Goal: Information Seeking & Learning: Learn about a topic

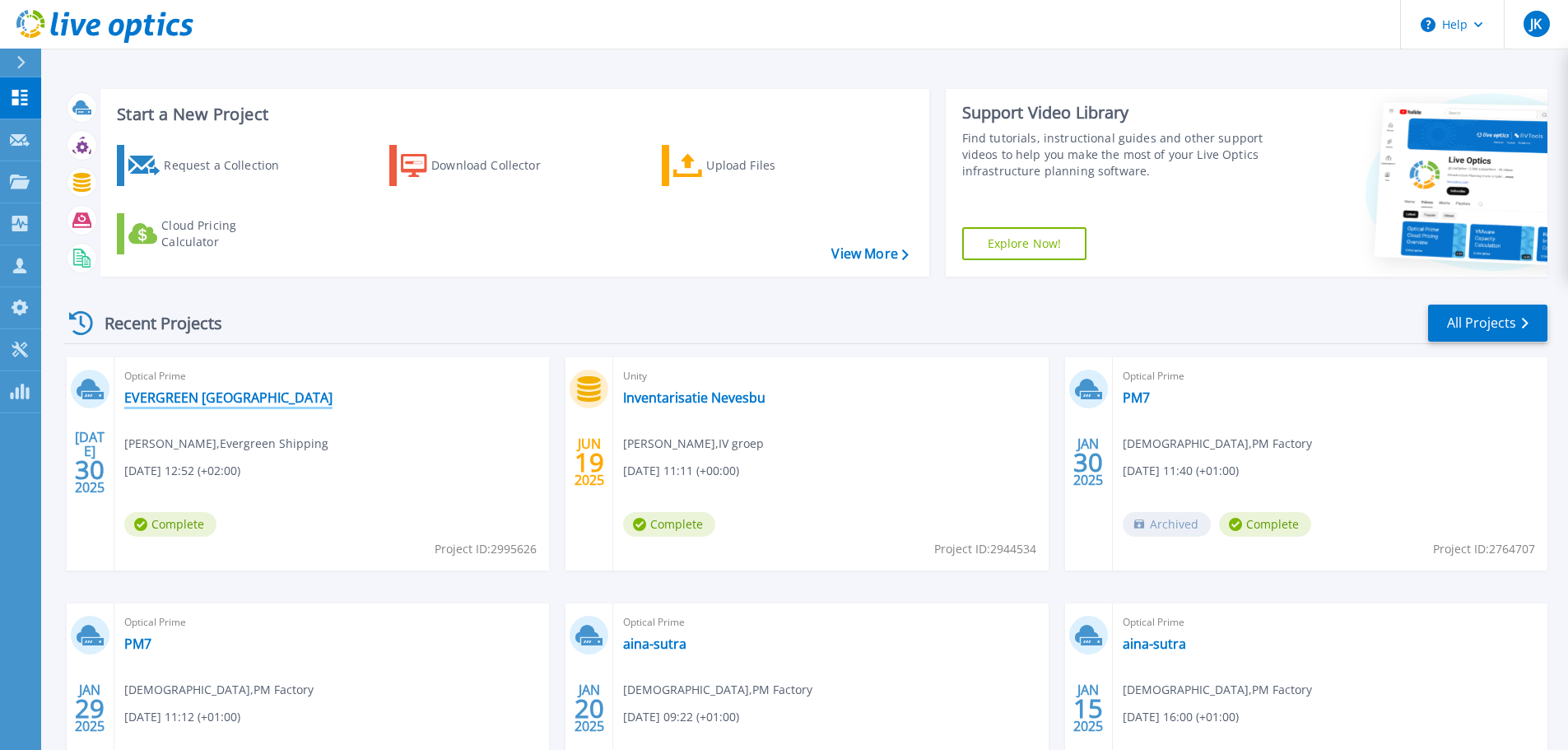
click at [236, 390] on link "EVERGREEN [GEOGRAPHIC_DATA]" at bounding box center [228, 398] width 208 height 17
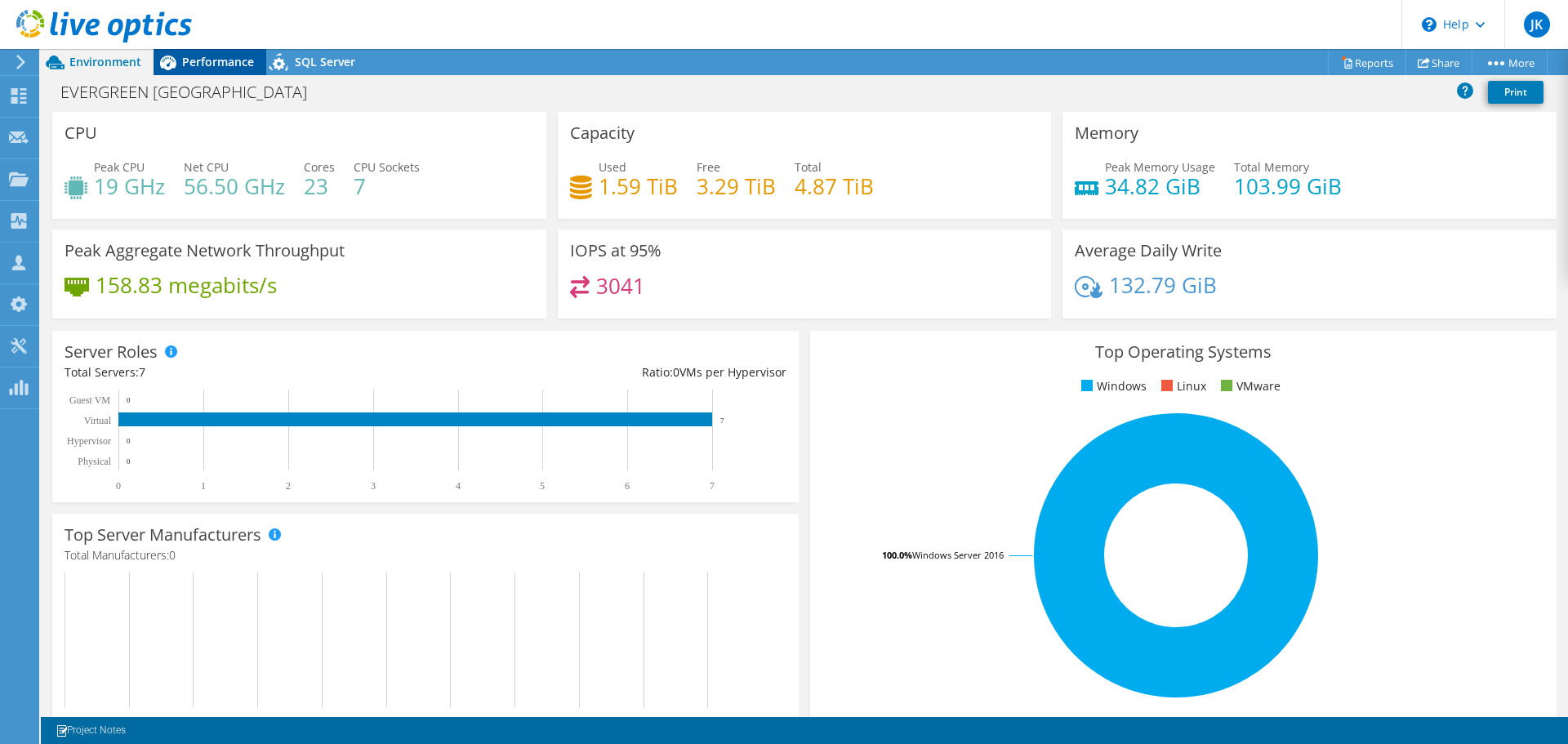
click at [213, 65] on span "Performance" at bounding box center [218, 61] width 72 height 16
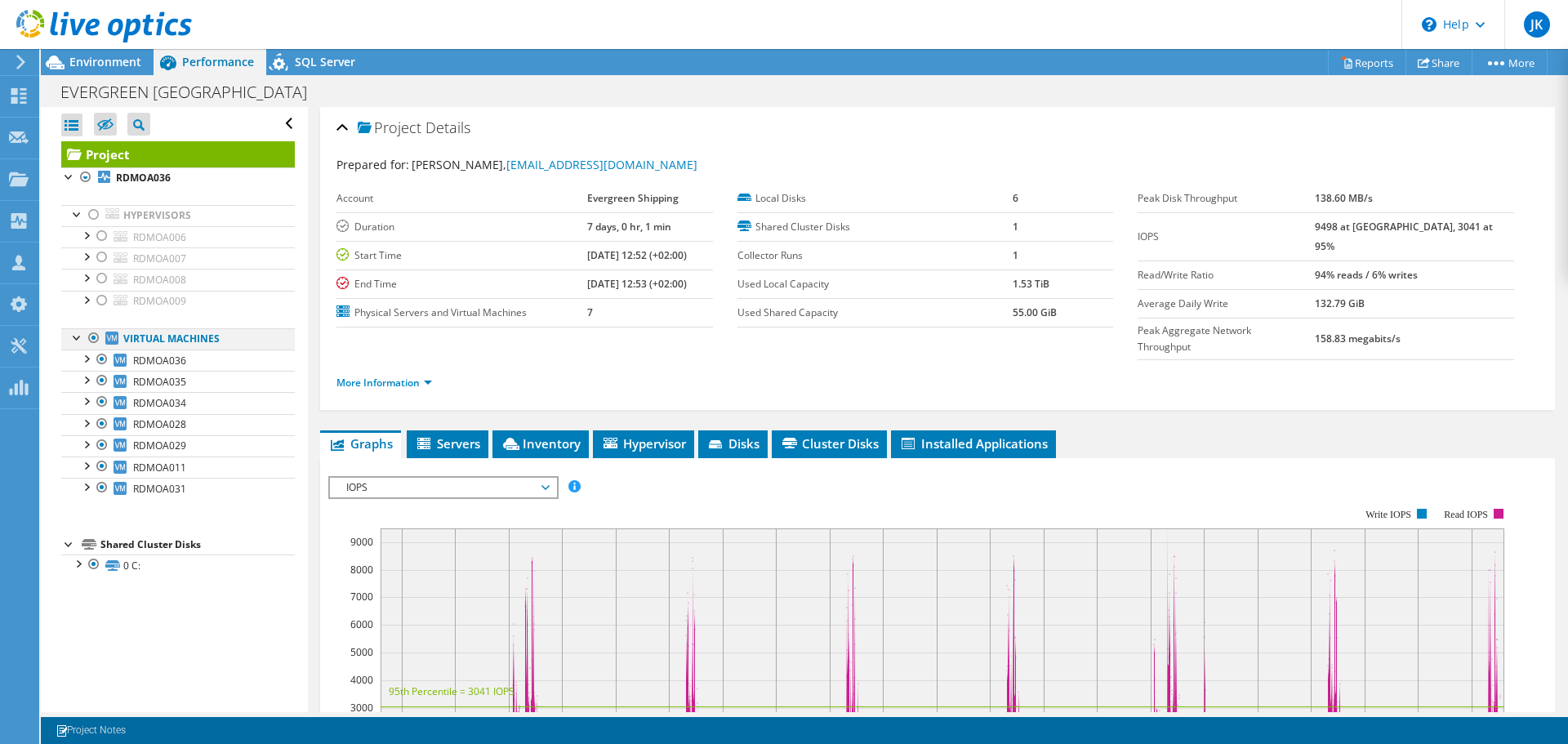
click at [92, 335] on div at bounding box center [94, 338] width 17 height 20
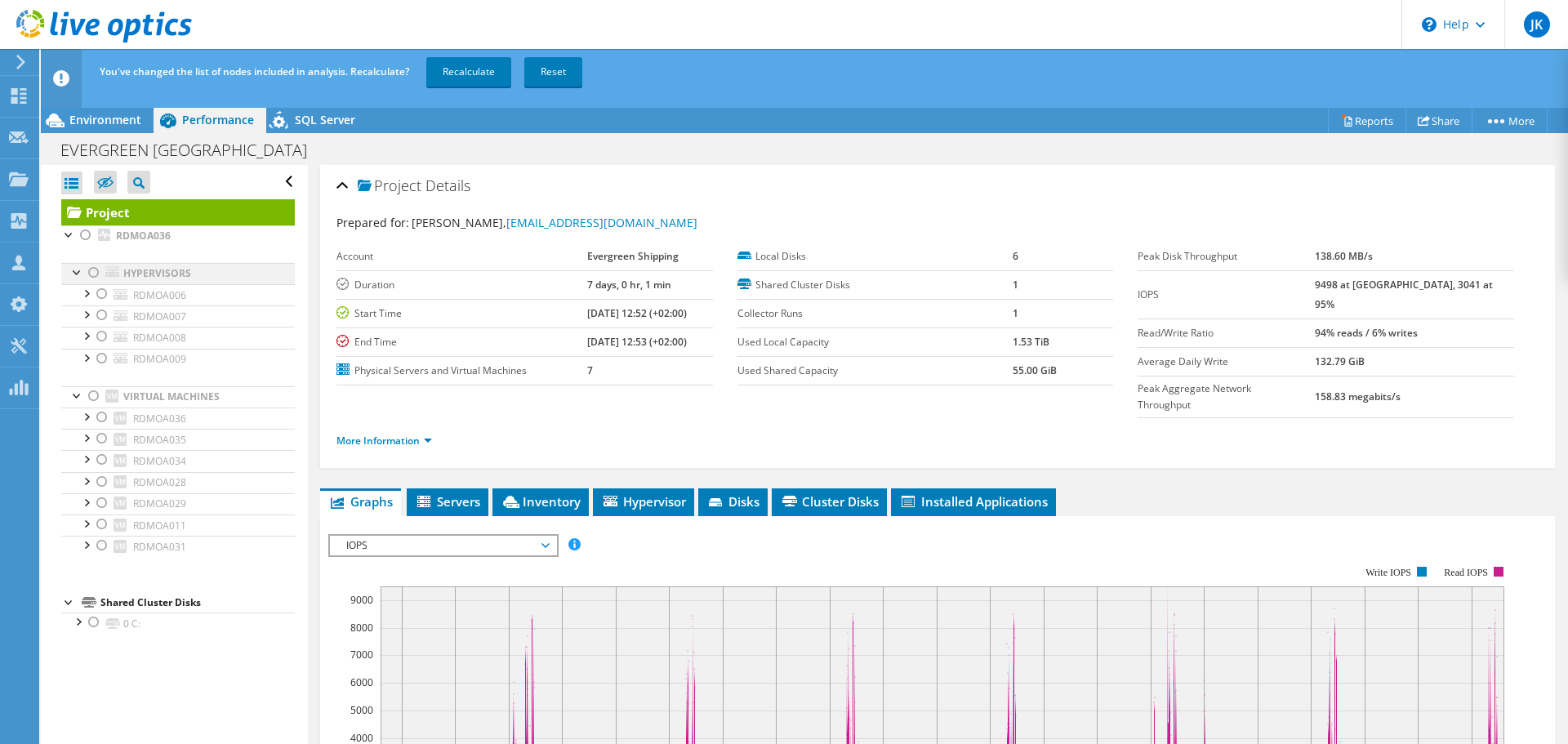
click at [89, 266] on div at bounding box center [94, 272] width 17 height 20
click at [469, 66] on link "Recalculate" at bounding box center [468, 72] width 85 height 30
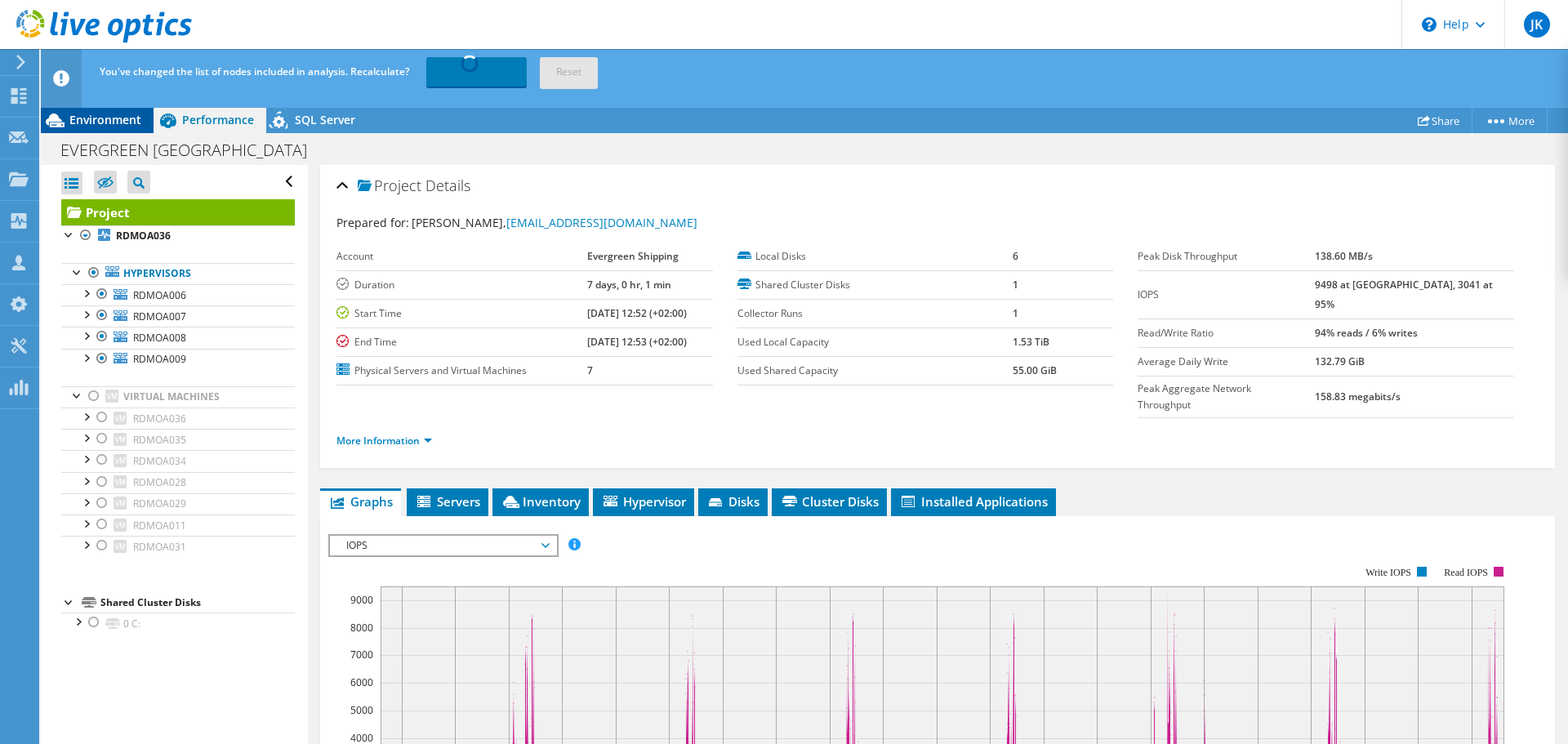
click at [103, 115] on span "Environment" at bounding box center [105, 119] width 72 height 16
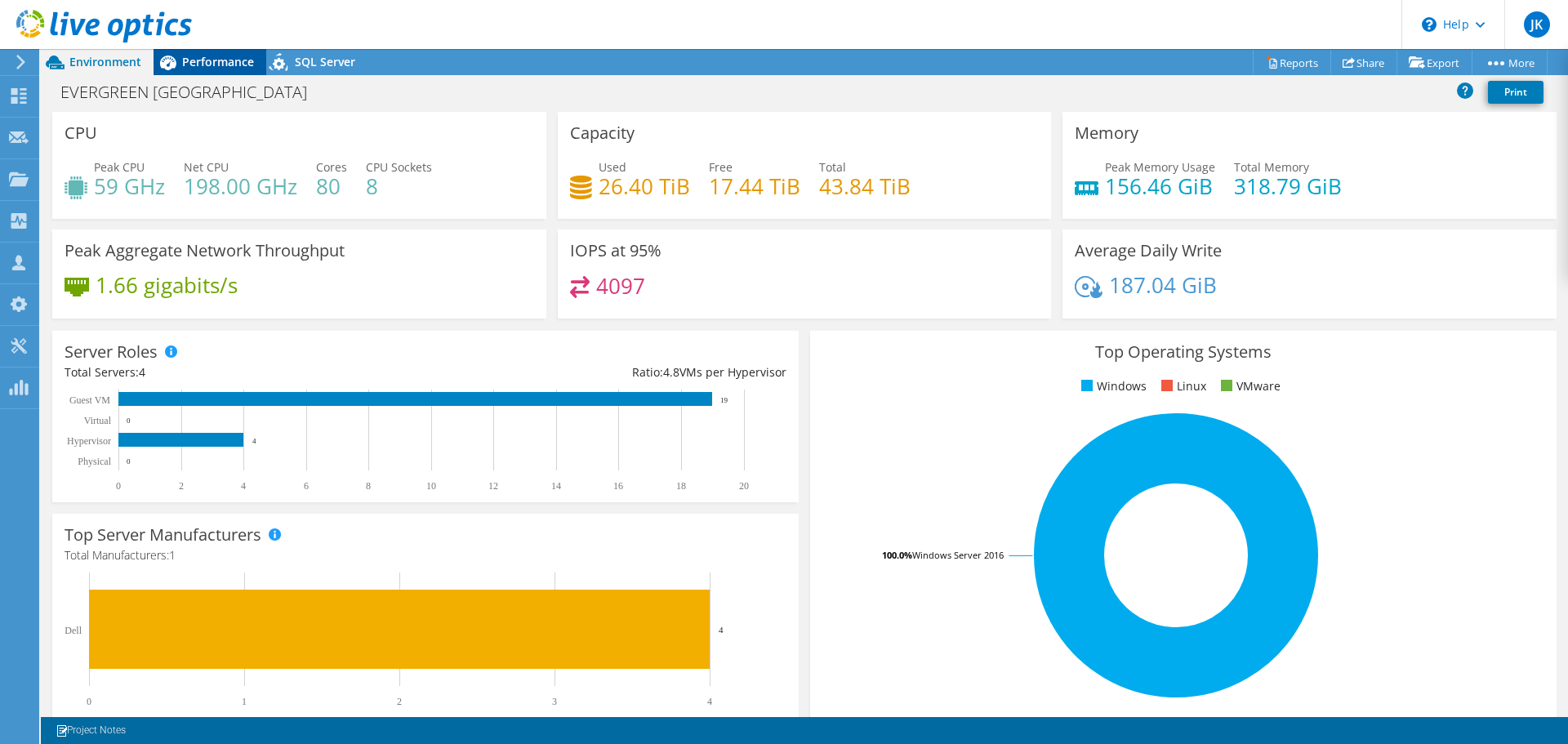
click at [198, 61] on span "Performance" at bounding box center [218, 61] width 72 height 16
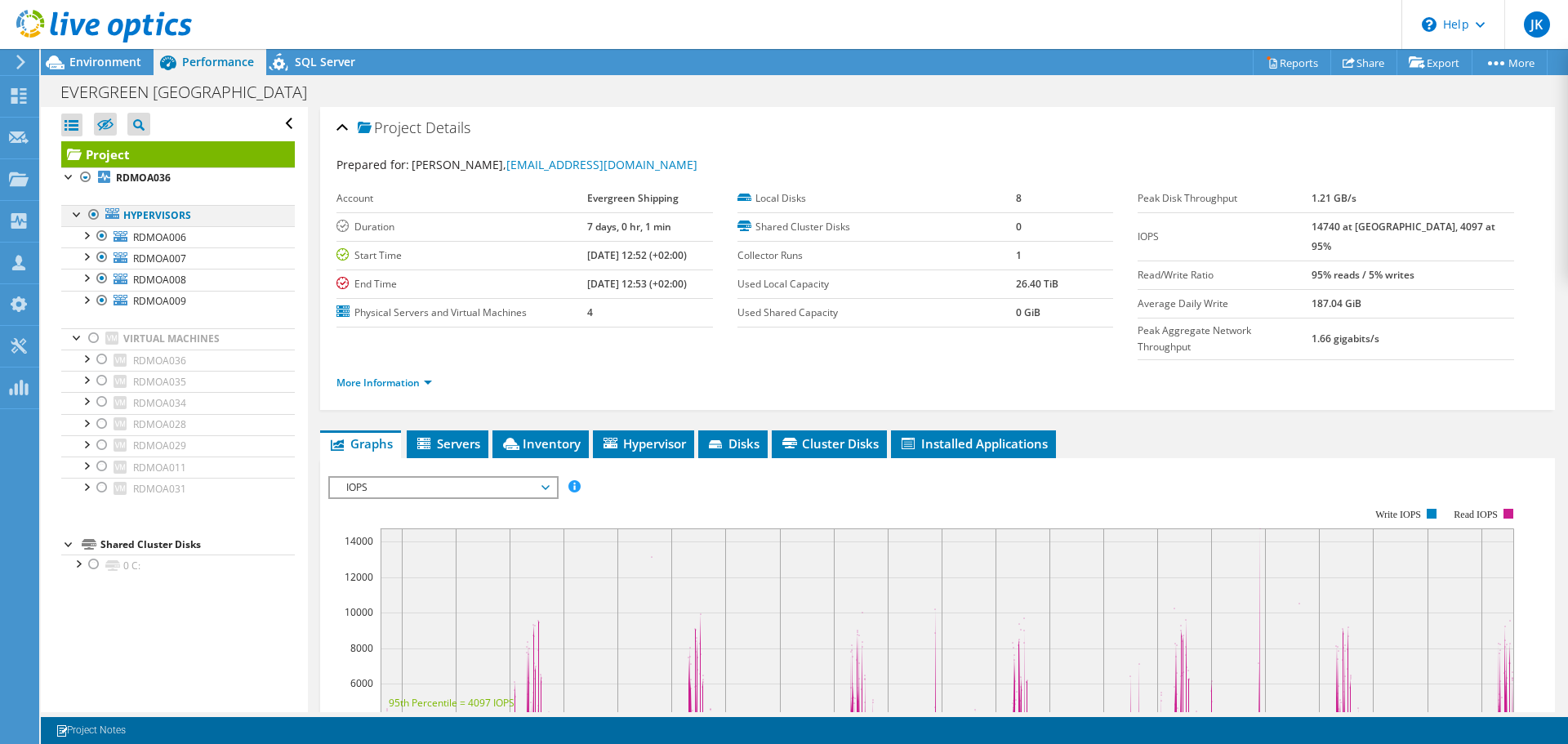
click at [96, 214] on div at bounding box center [94, 214] width 17 height 20
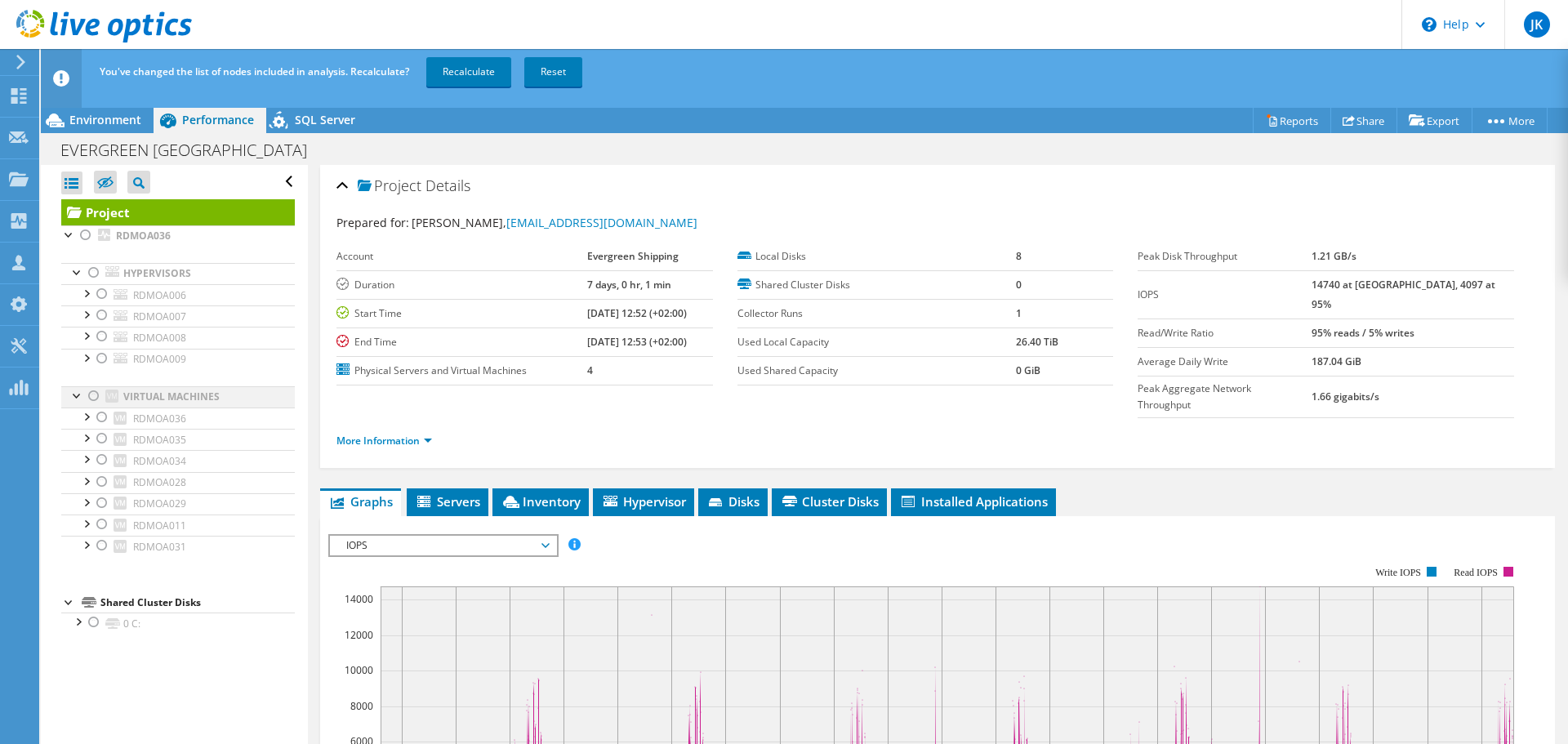
click at [95, 394] on div at bounding box center [94, 396] width 17 height 20
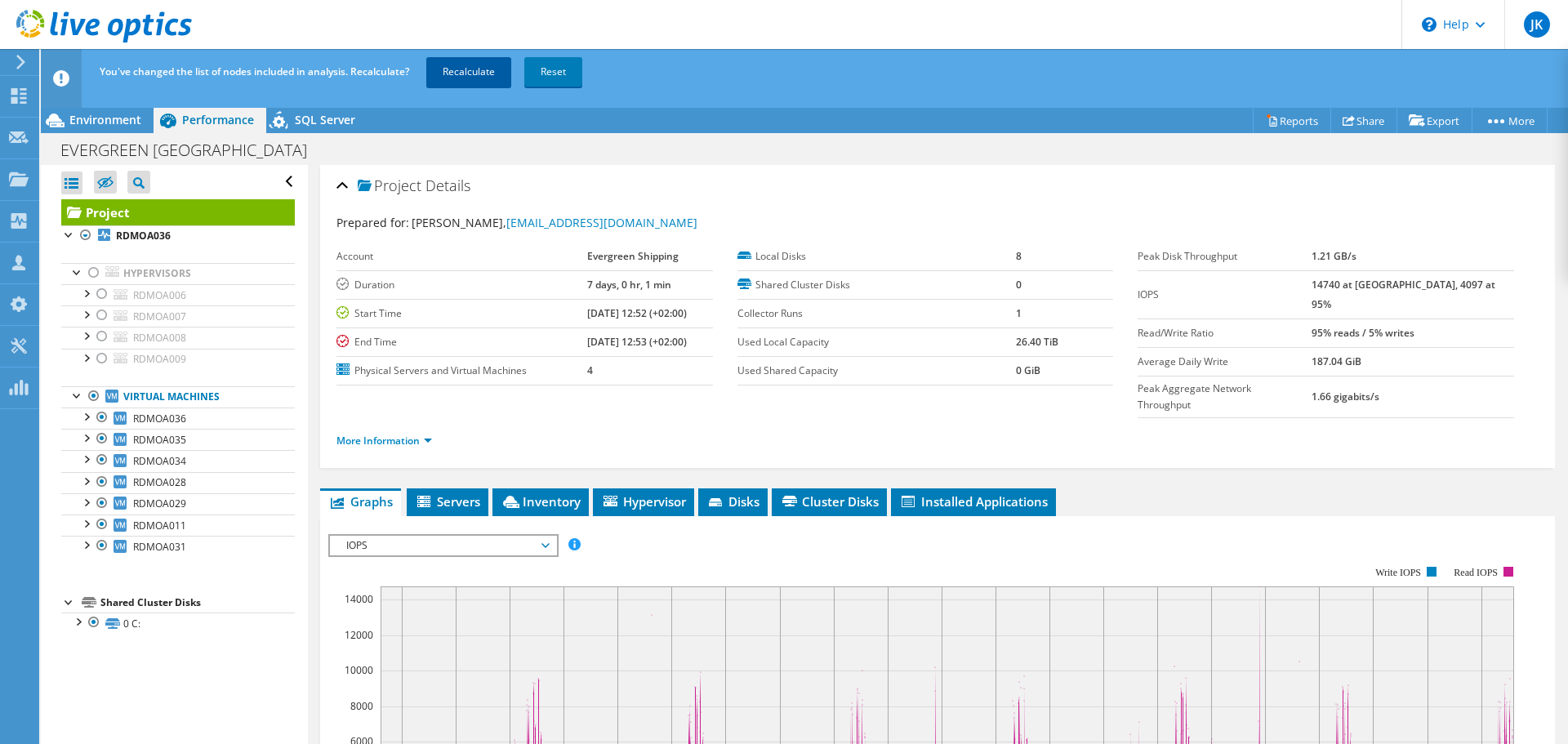
click at [454, 66] on link "Recalculate" at bounding box center [468, 72] width 85 height 30
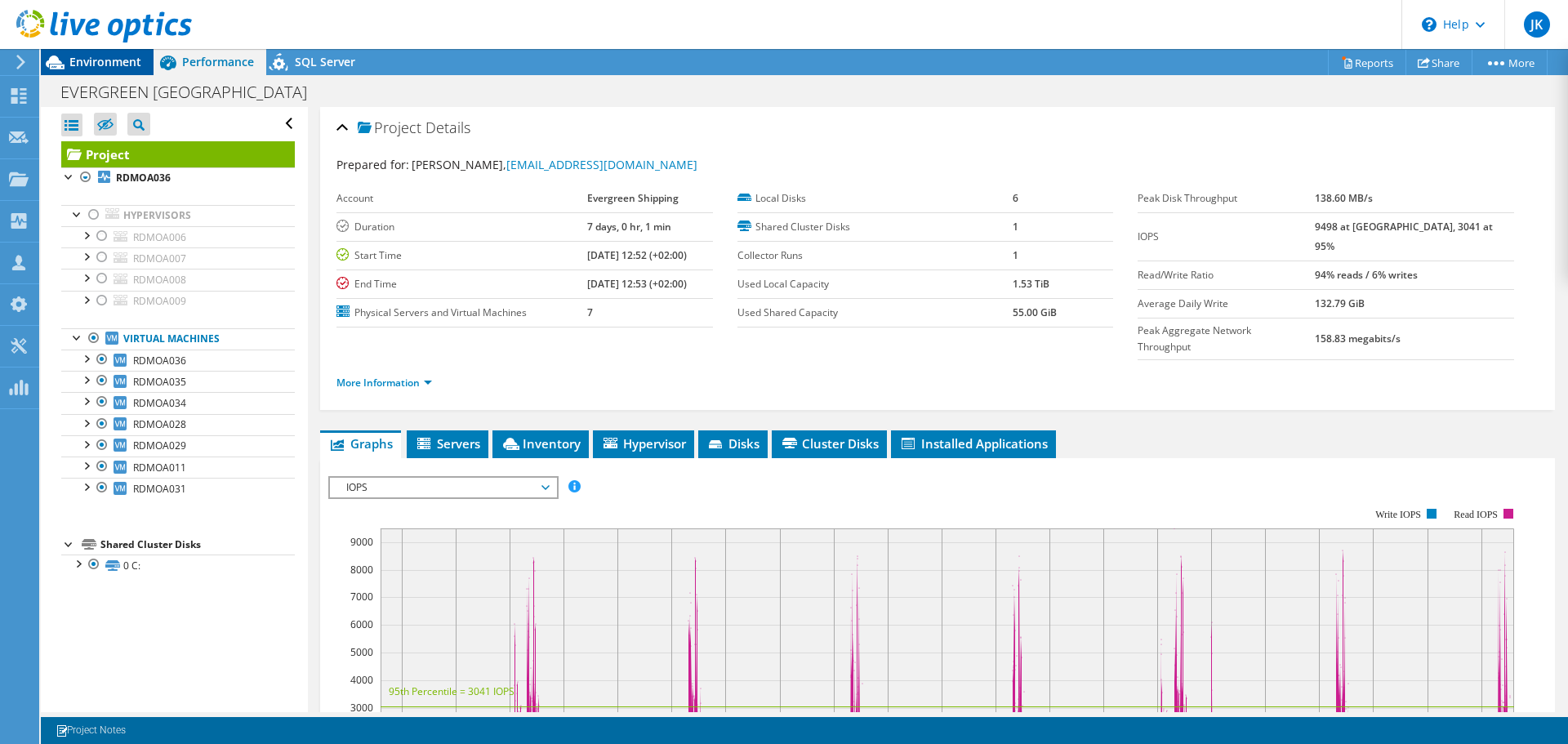
click at [76, 56] on span "Environment" at bounding box center [105, 61] width 72 height 16
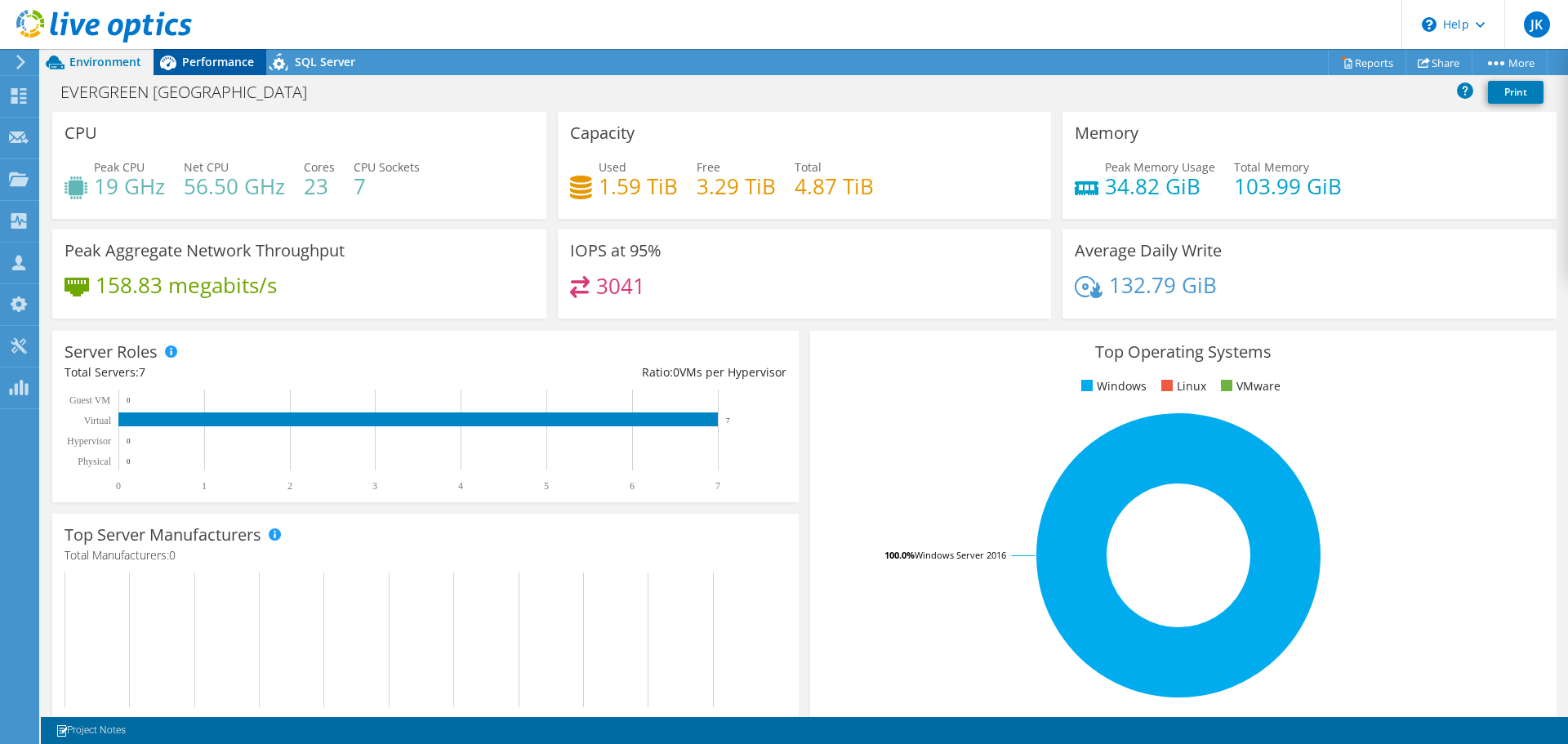
click at [216, 58] on span "Performance" at bounding box center [218, 61] width 72 height 16
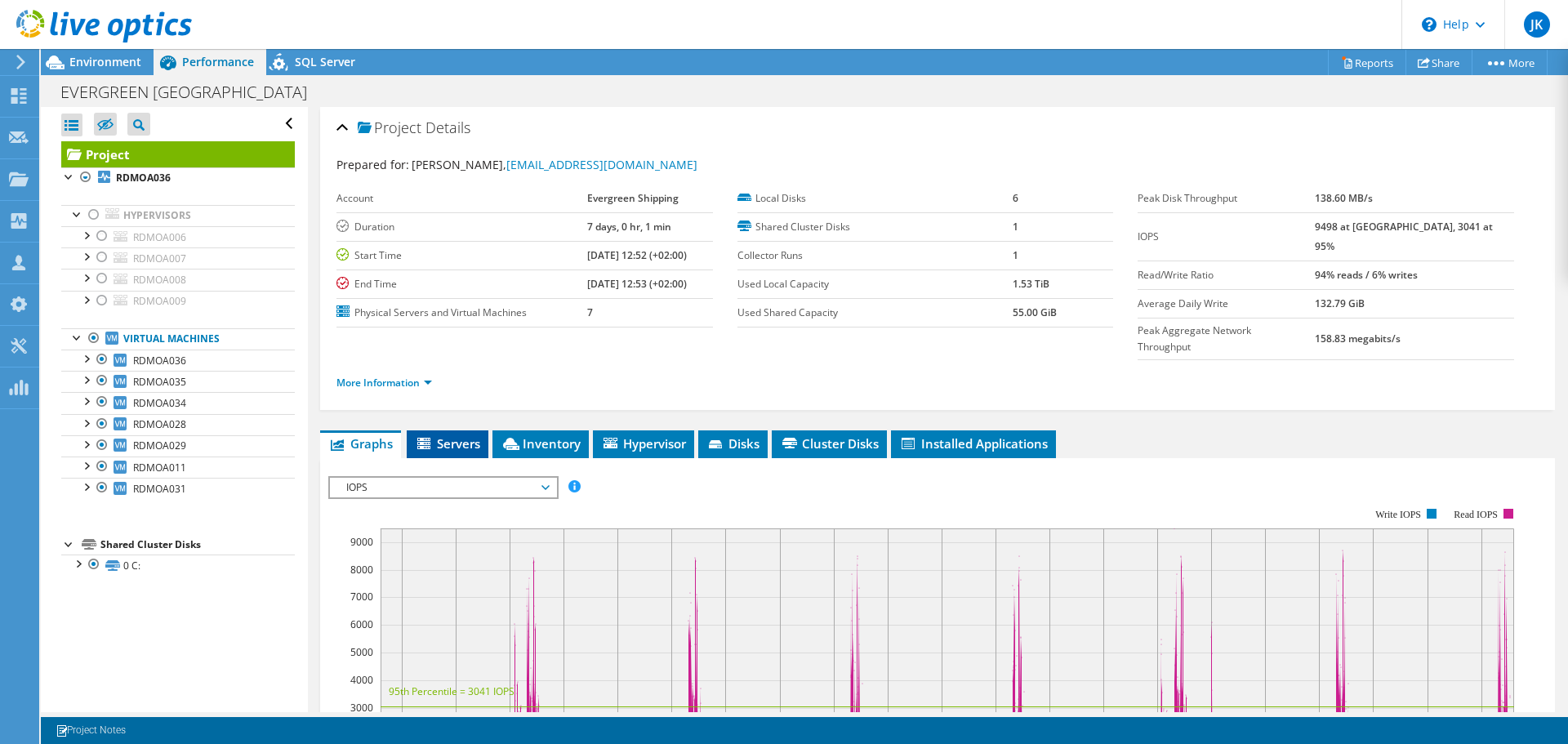
click at [461, 435] on span "Servers" at bounding box center [447, 443] width 65 height 17
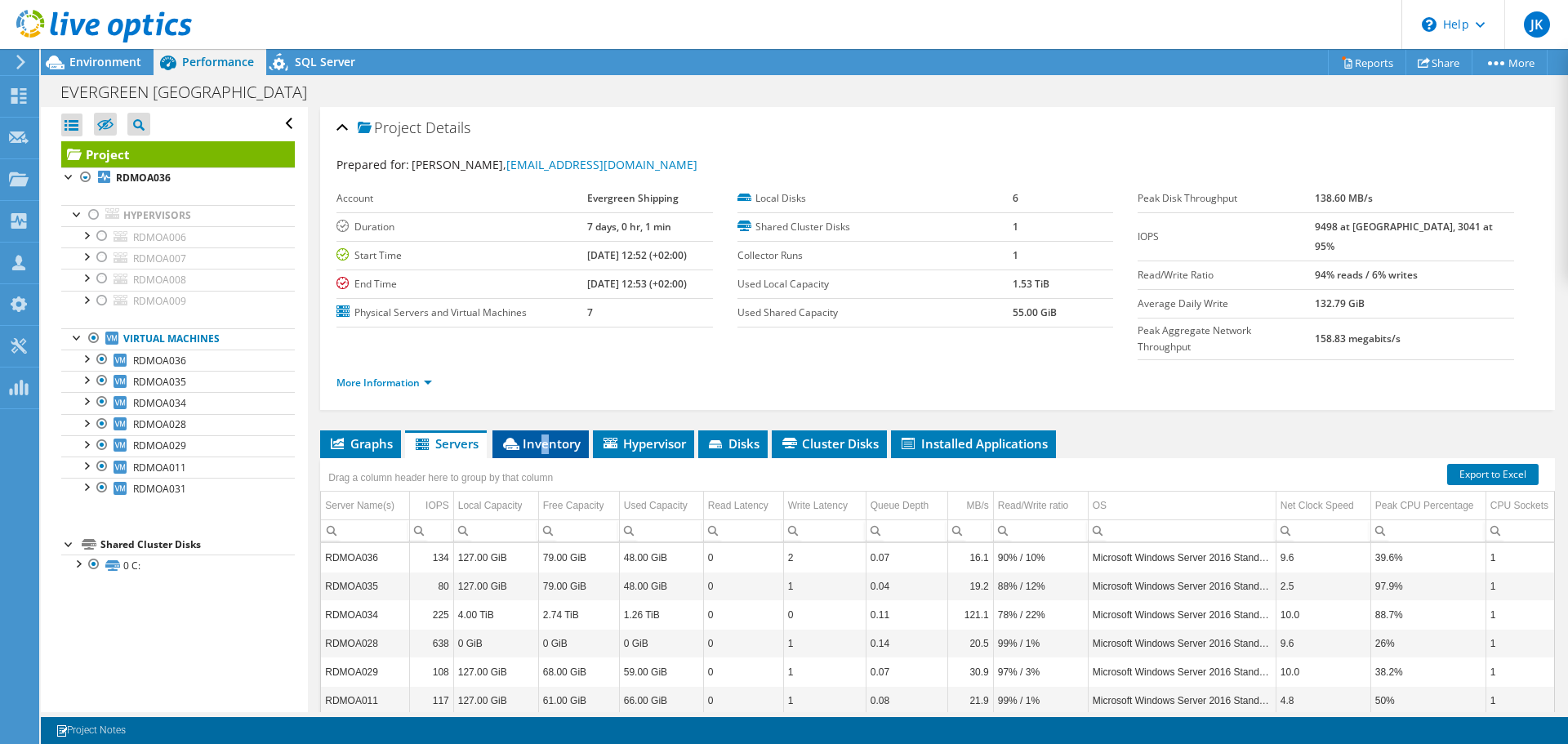
click at [546, 435] on span "Inventory" at bounding box center [541, 443] width 80 height 17
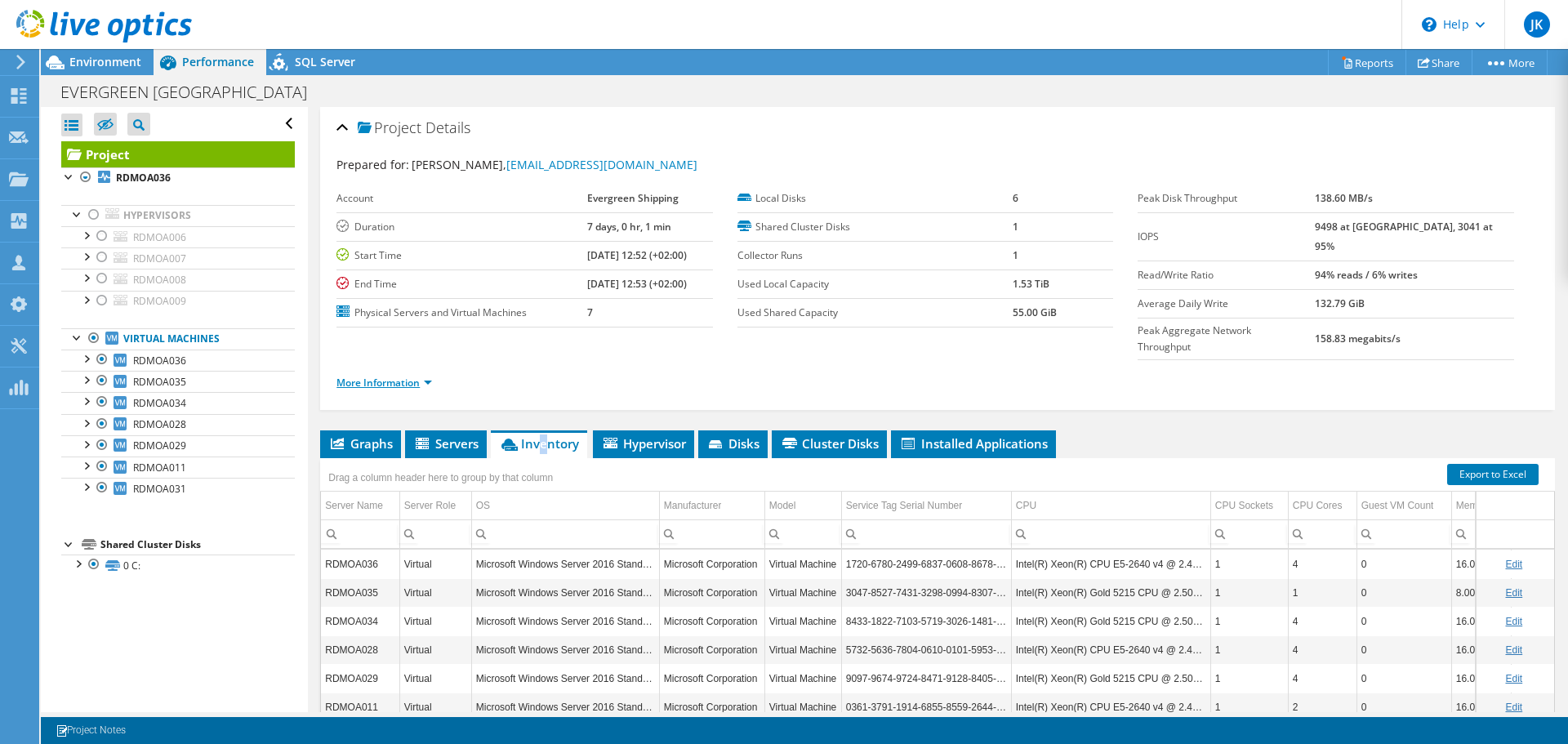
click at [415, 375] on link "More Information" at bounding box center [384, 382] width 96 height 14
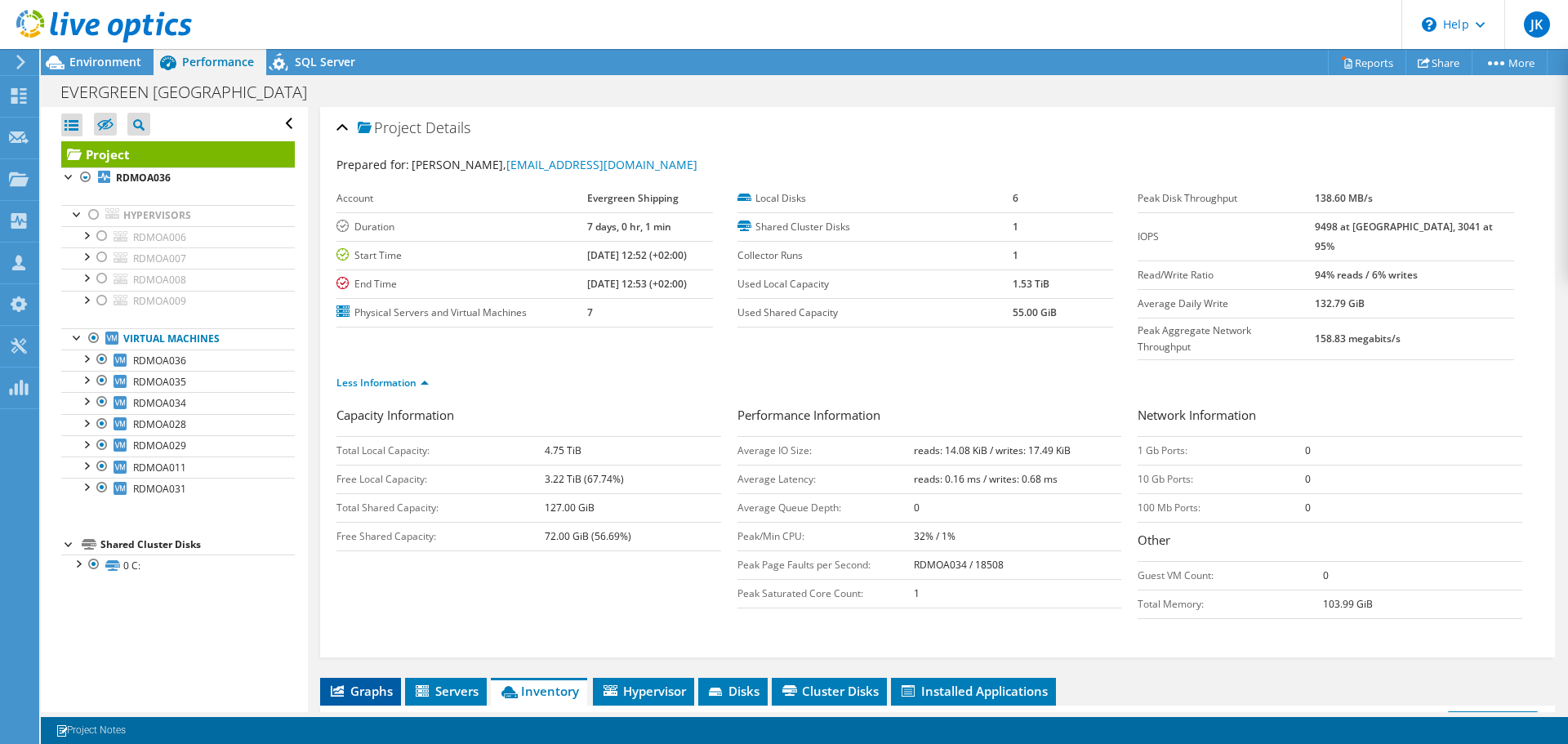
click at [367, 683] on span "Graphs" at bounding box center [360, 691] width 64 height 17
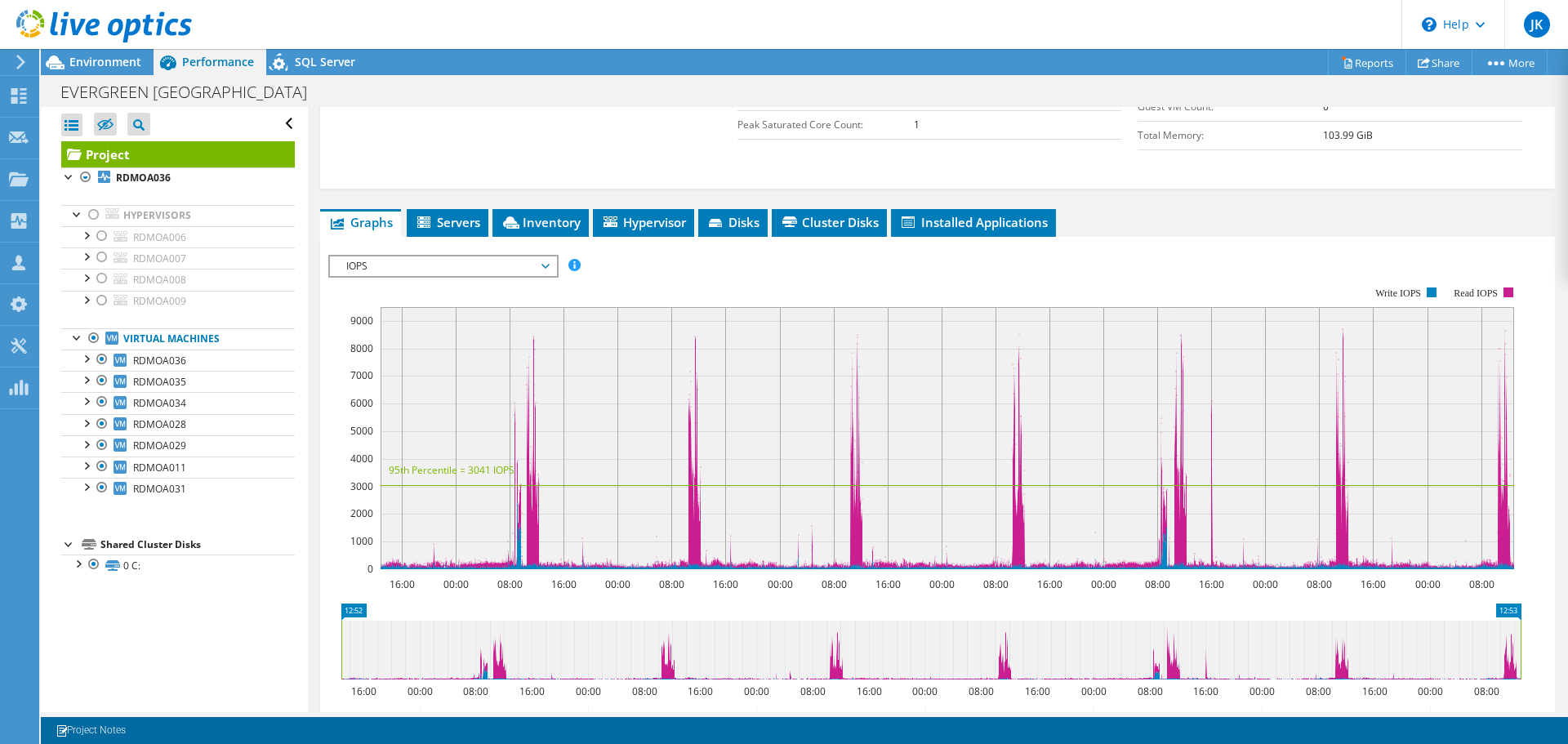
scroll to position [490, 0]
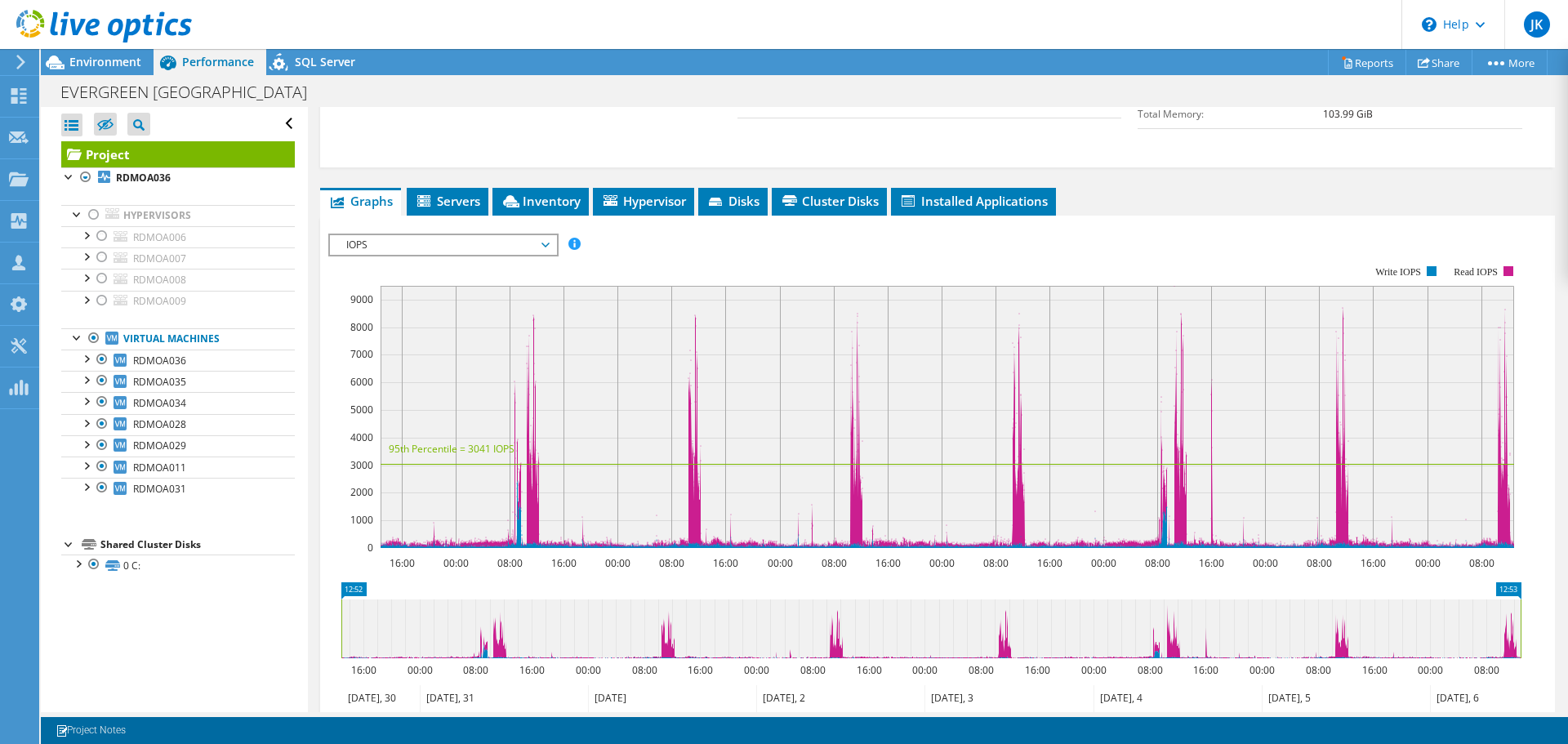
click at [506, 236] on span "IOPS" at bounding box center [442, 245] width 210 height 20
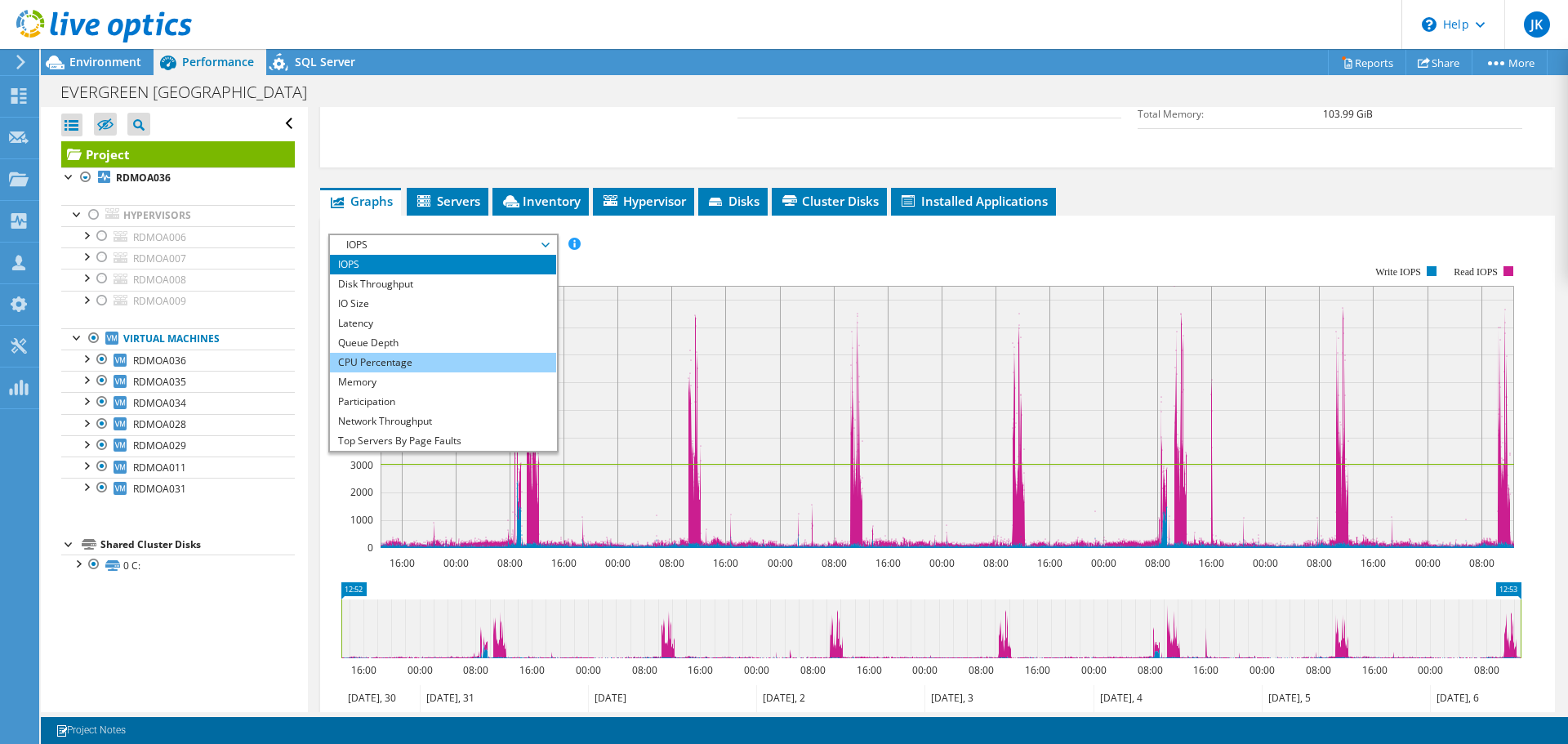
click at [421, 353] on li "CPU Percentage" at bounding box center [442, 362] width 226 height 20
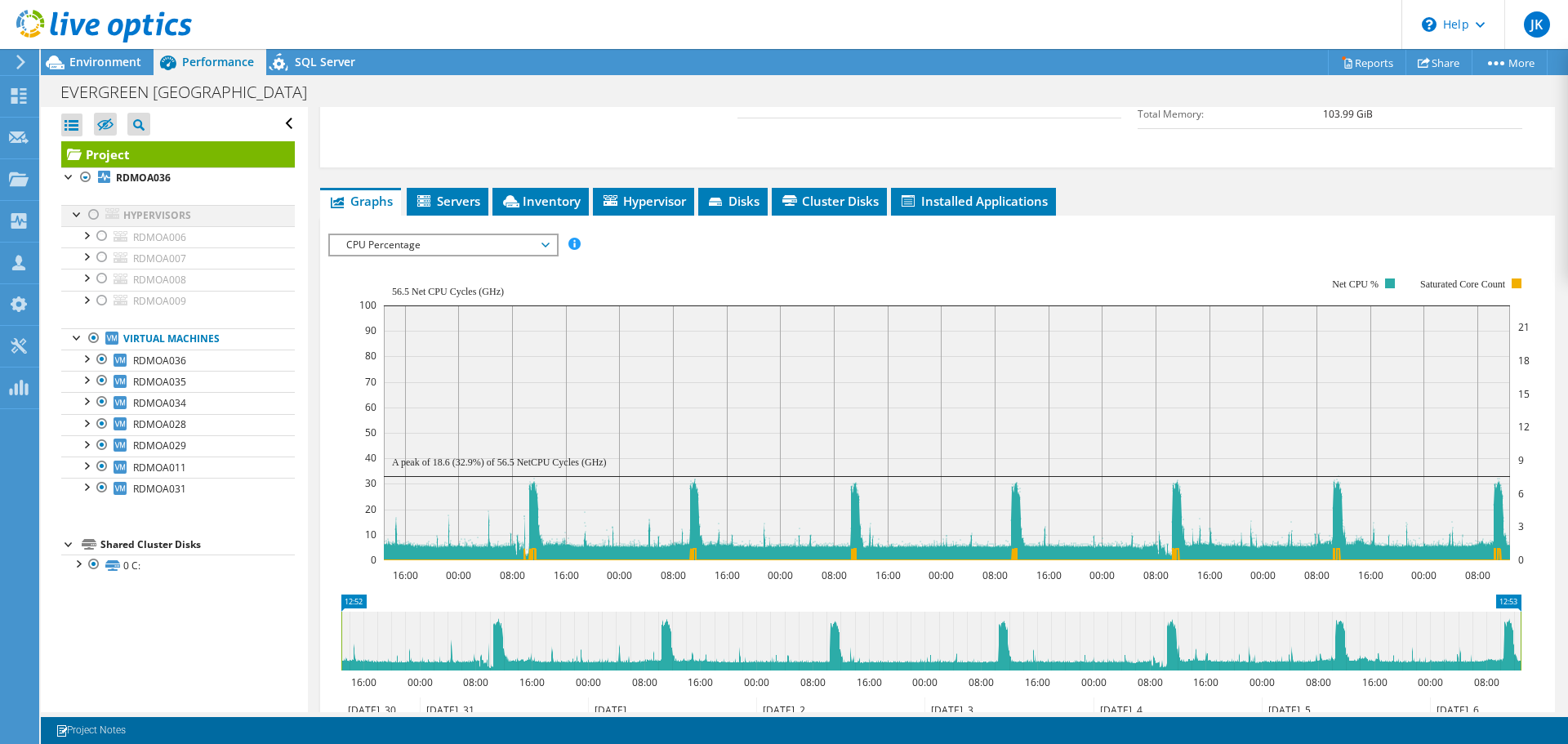
click at [96, 213] on div at bounding box center [94, 214] width 17 height 20
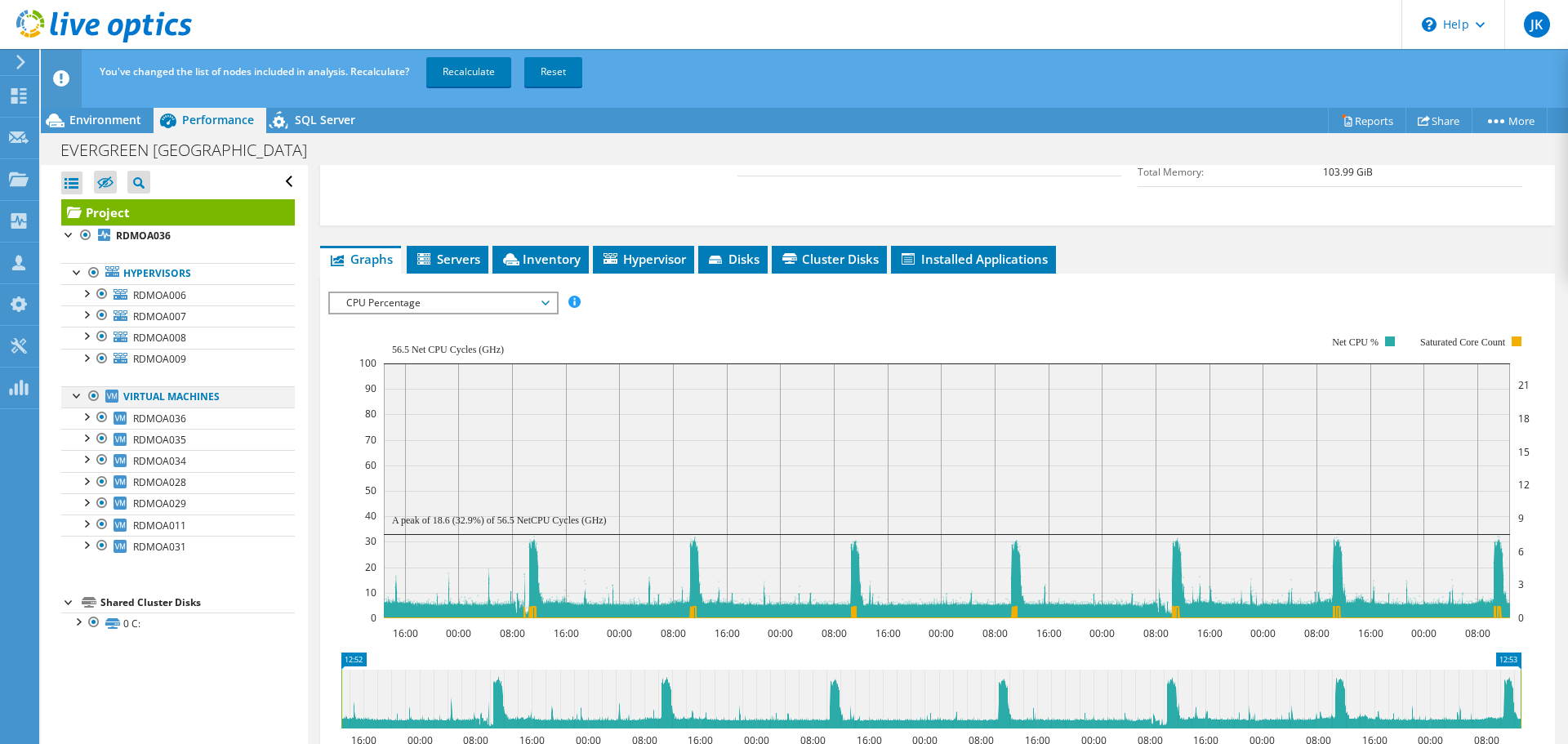
click at [89, 396] on div at bounding box center [94, 396] width 17 height 20
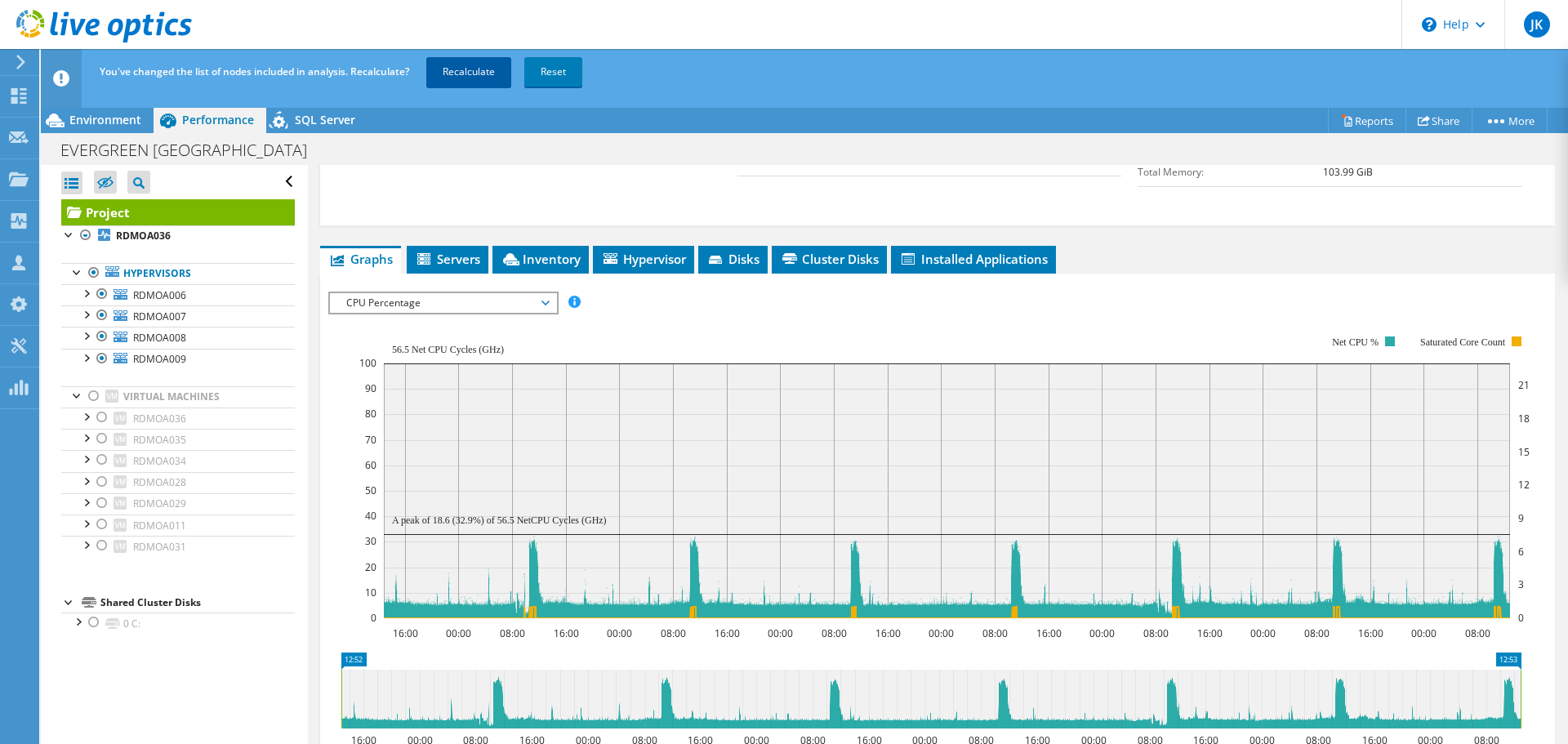
click at [481, 71] on link "Recalculate" at bounding box center [468, 72] width 85 height 30
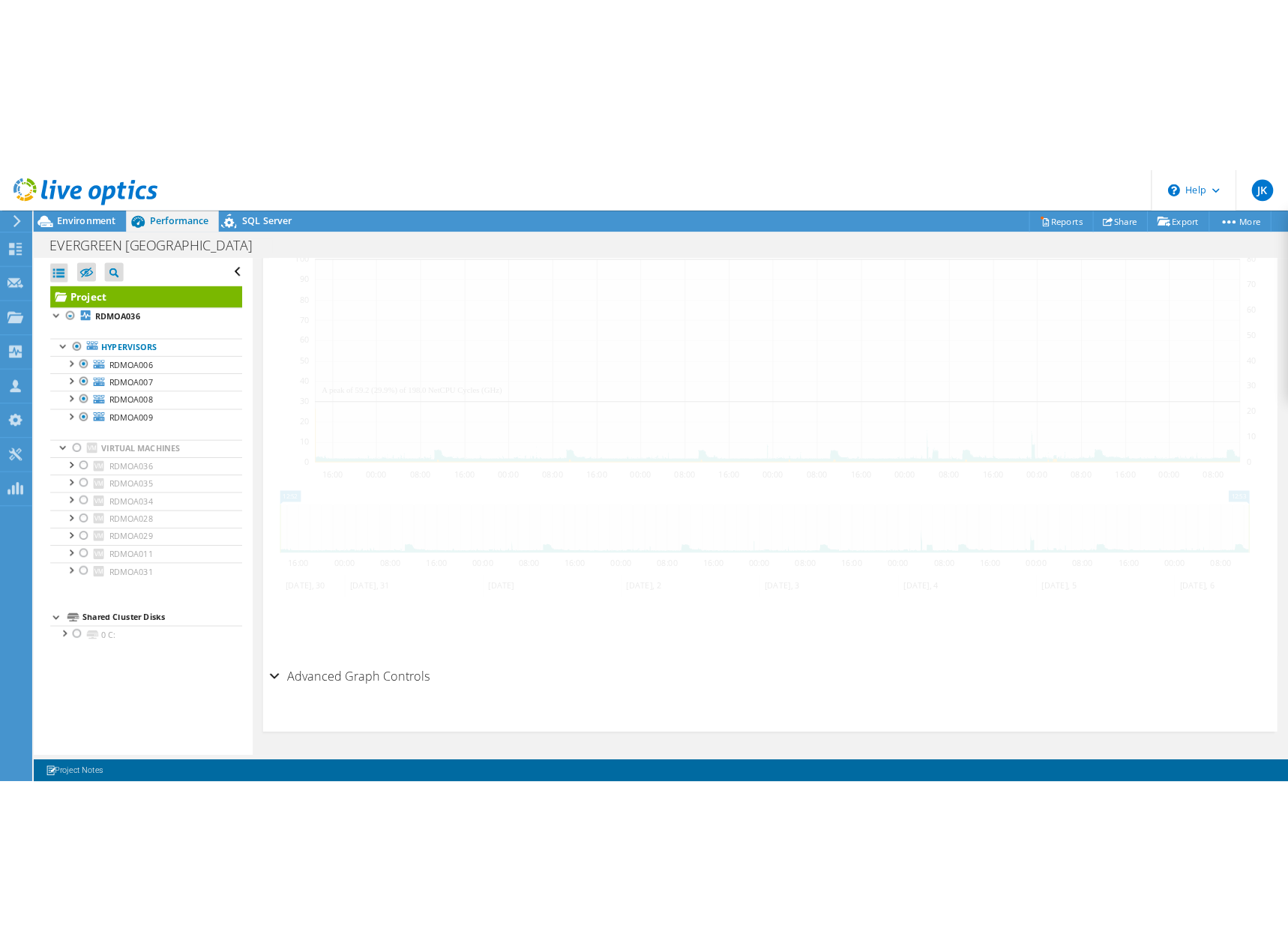
scroll to position [0, 0]
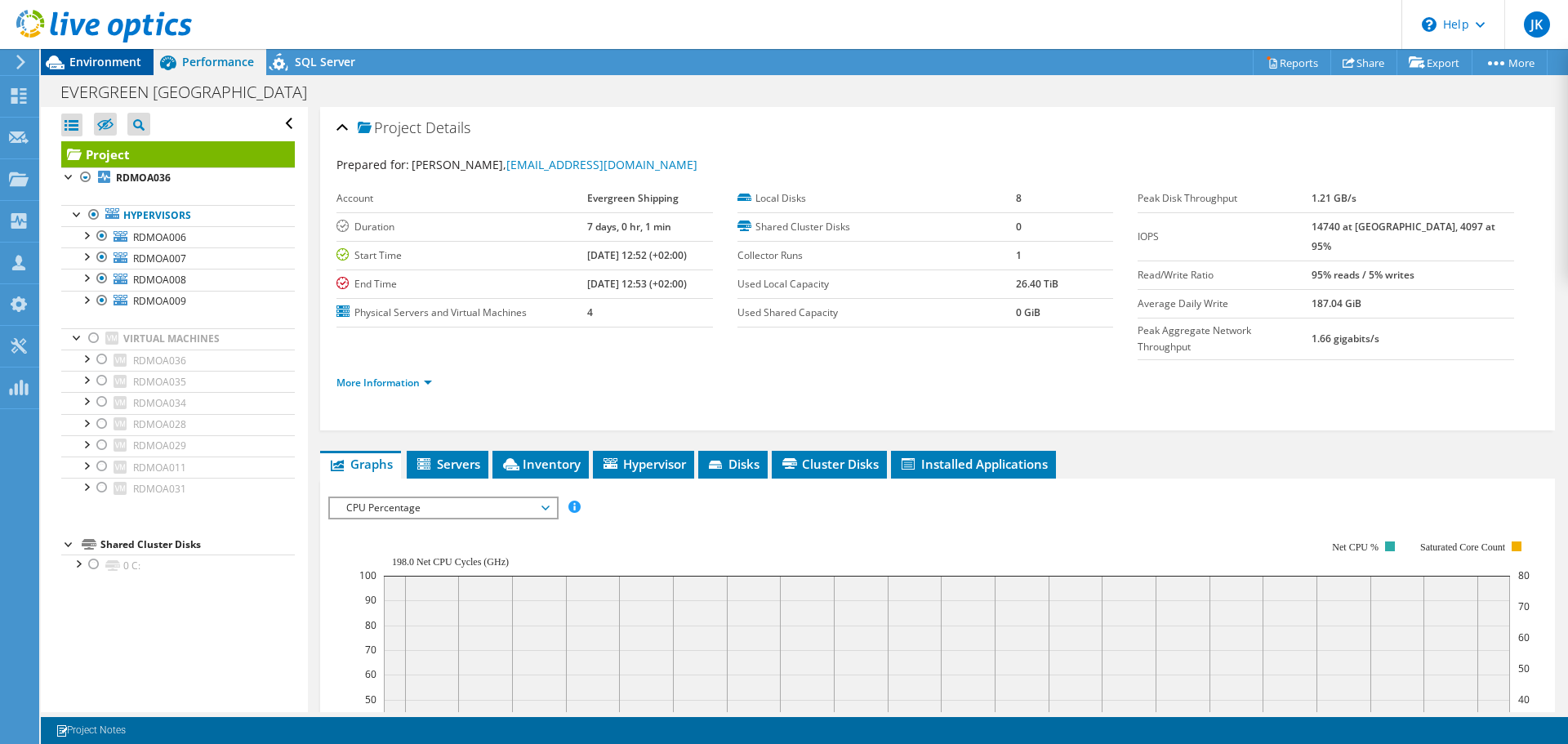
click at [85, 68] on span "Environment" at bounding box center [105, 61] width 72 height 16
